Goal: Navigation & Orientation: Understand site structure

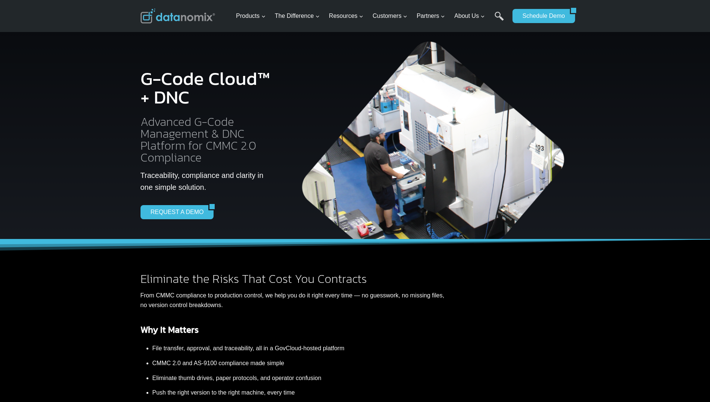
scroll to position [1316, 0]
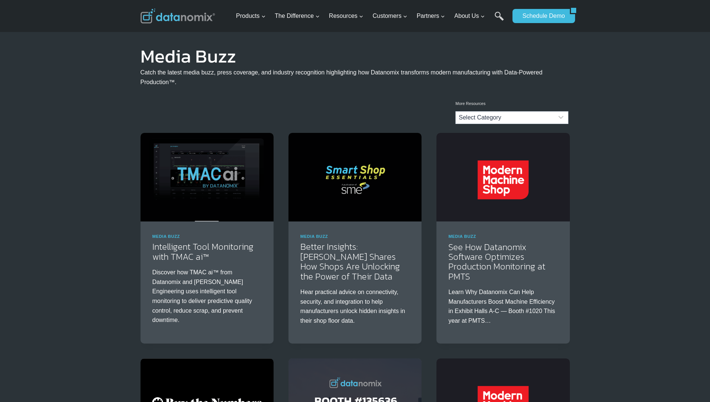
scroll to position [1257, 0]
